Goal: Task Accomplishment & Management: Manage account settings

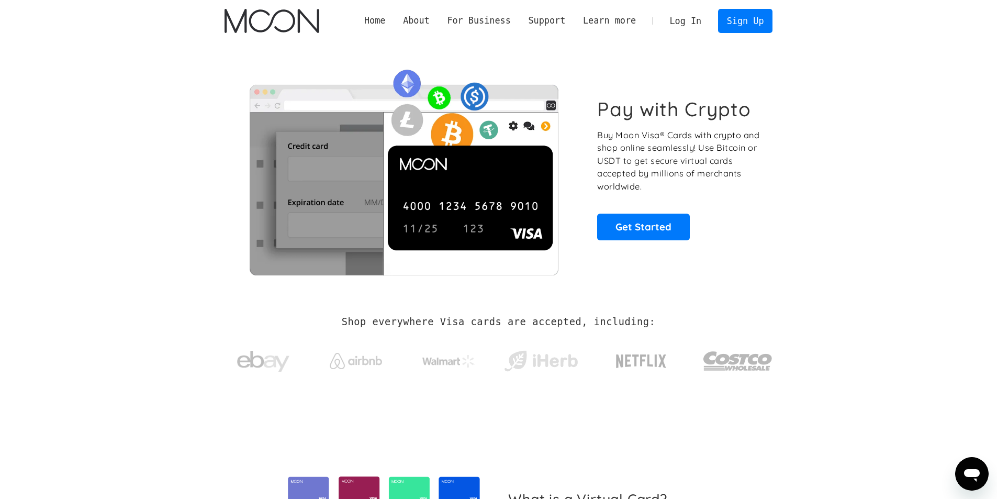
click at [701, 20] on link "Log In" at bounding box center [685, 20] width 49 height 23
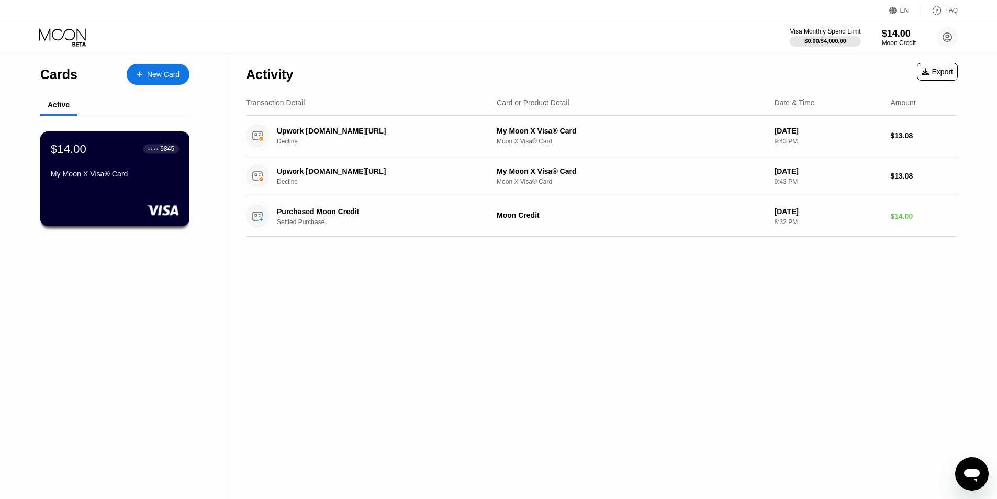
click at [119, 171] on div "$14.00 ● ● ● ● 5845 My Moon X Visa® Card" at bounding box center [115, 162] width 128 height 40
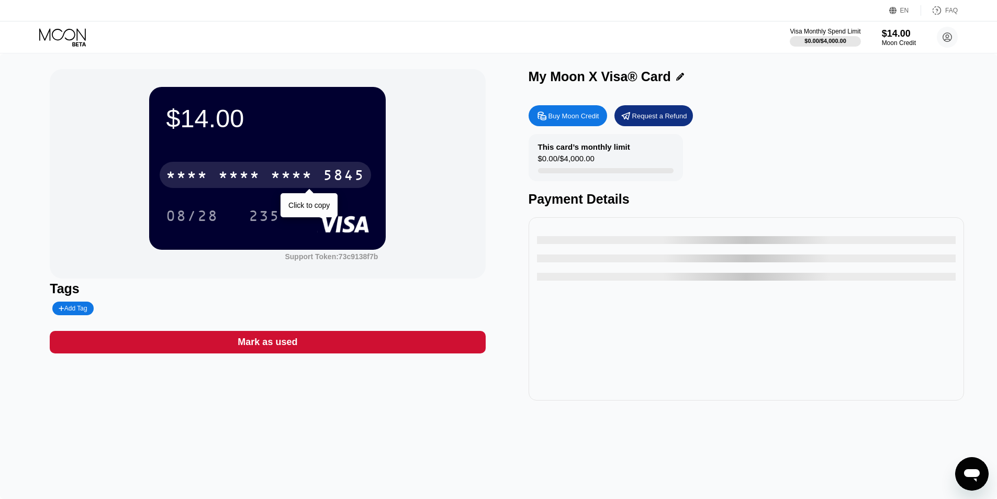
click at [248, 176] on div "* * * *" at bounding box center [239, 176] width 42 height 17
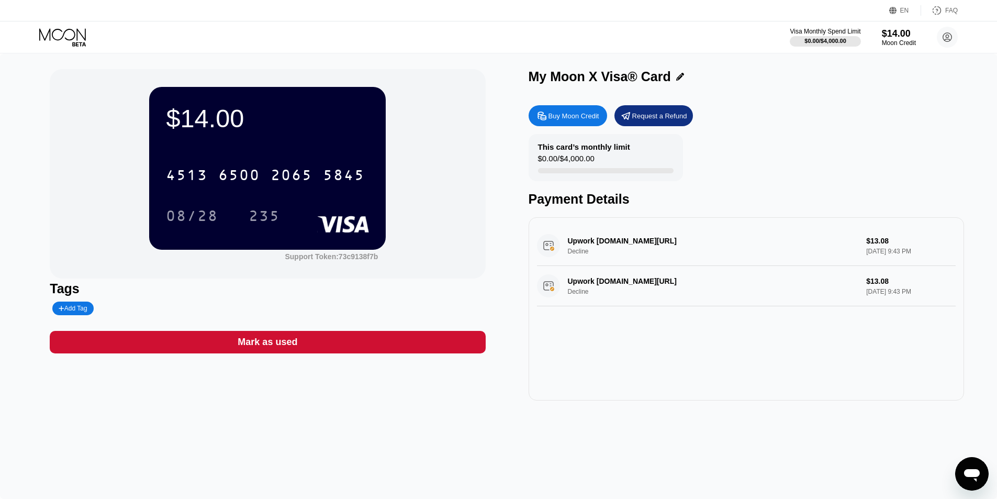
click at [259, 218] on div "235" at bounding box center [264, 217] width 31 height 17
